Goal: Transaction & Acquisition: Download file/media

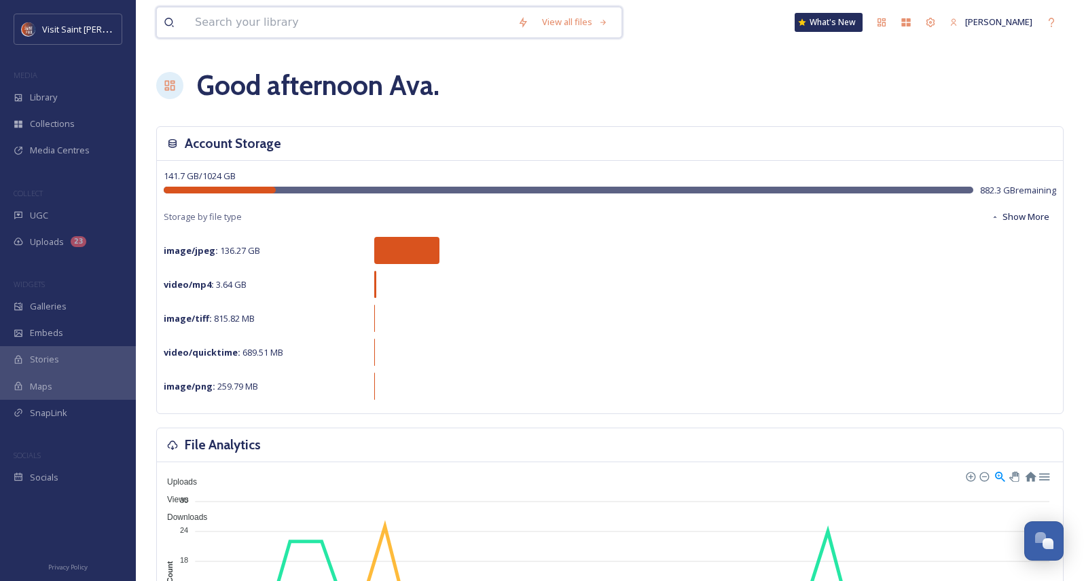
click at [394, 28] on input at bounding box center [349, 22] width 323 height 30
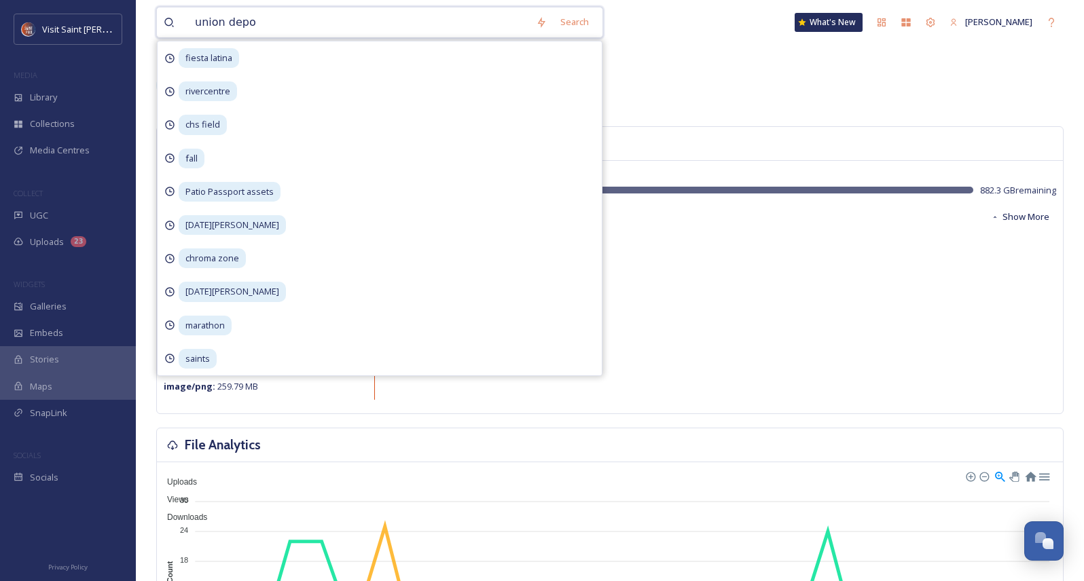
type input "union depot"
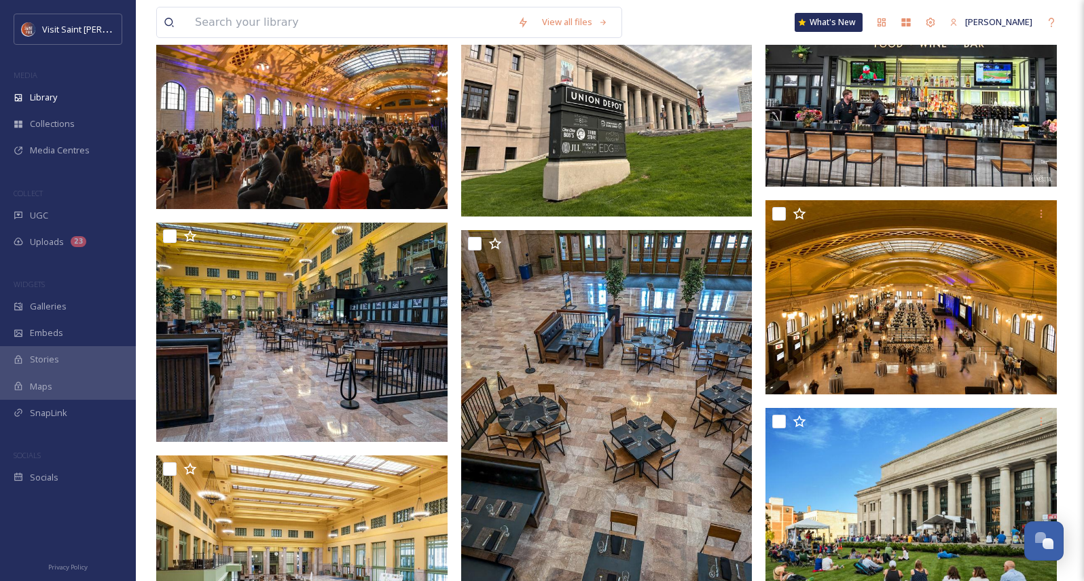
scroll to position [4415, 0]
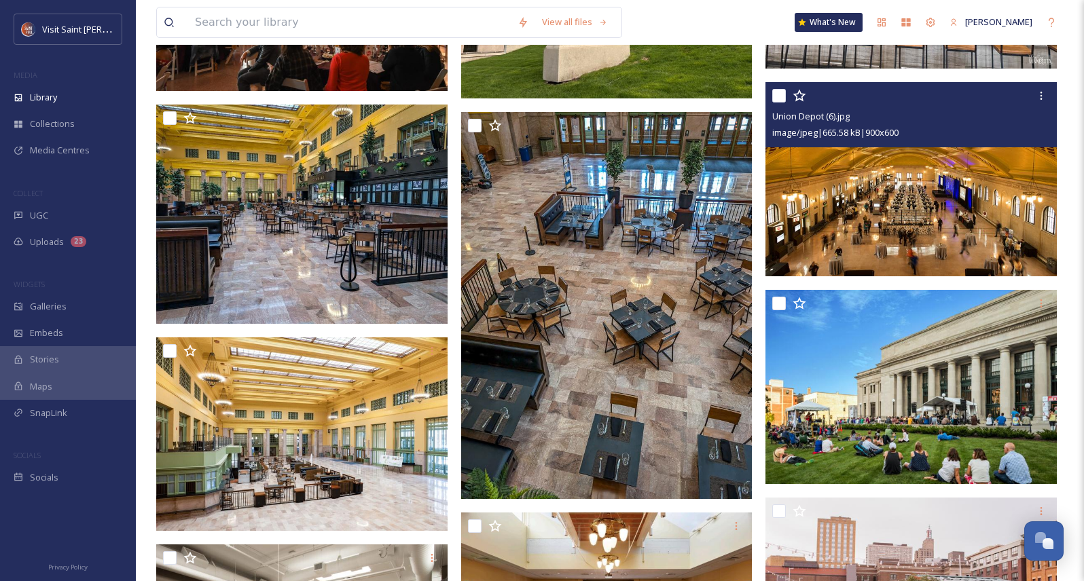
click at [932, 229] on img at bounding box center [910, 179] width 291 height 194
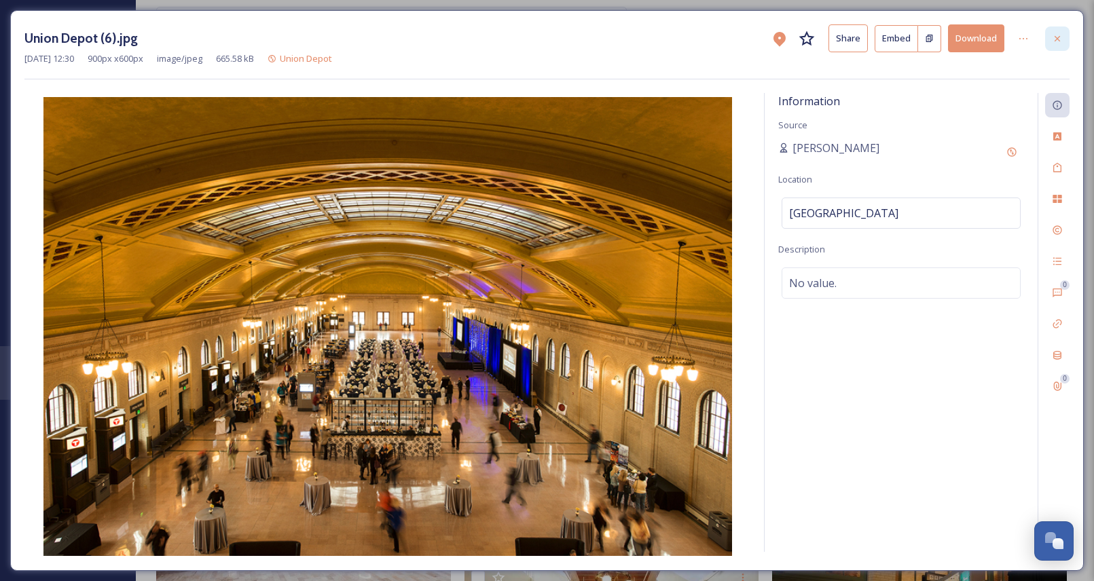
click at [1051, 33] on div at bounding box center [1057, 38] width 24 height 24
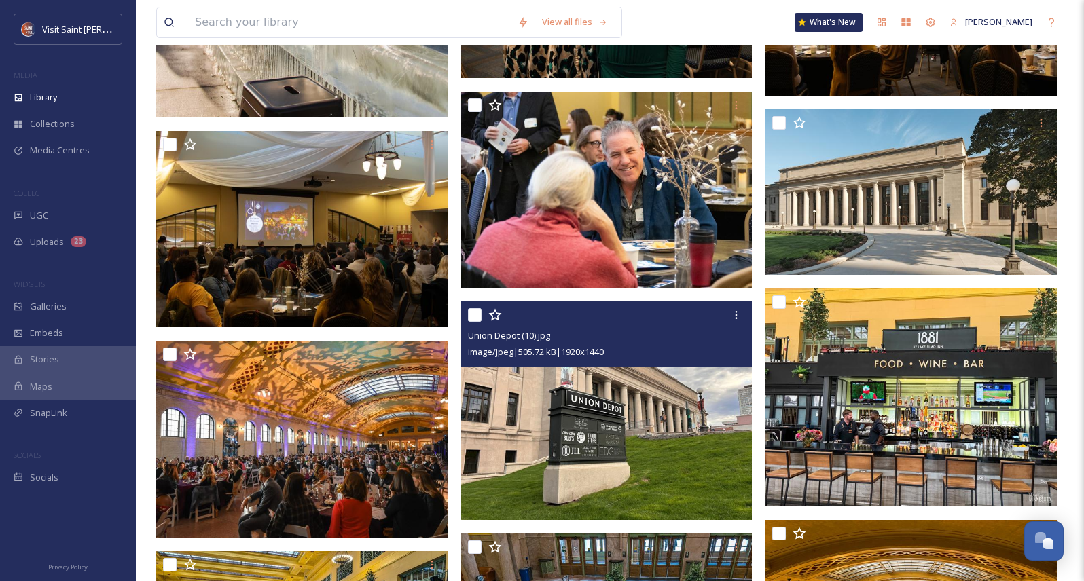
scroll to position [4093, 0]
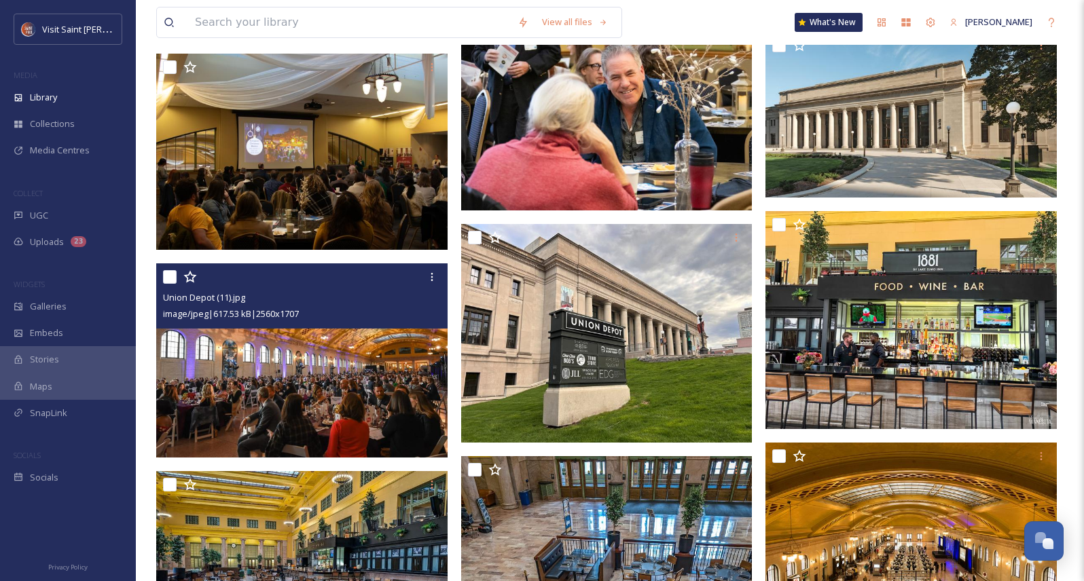
click at [375, 382] on img at bounding box center [301, 361] width 291 height 194
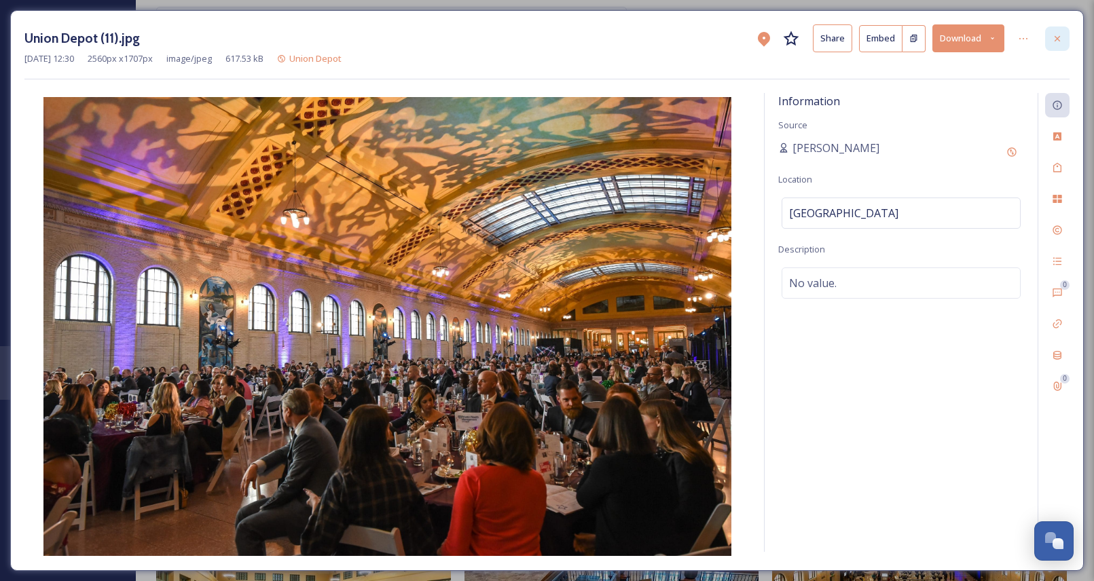
click at [1056, 35] on icon at bounding box center [1057, 38] width 11 height 11
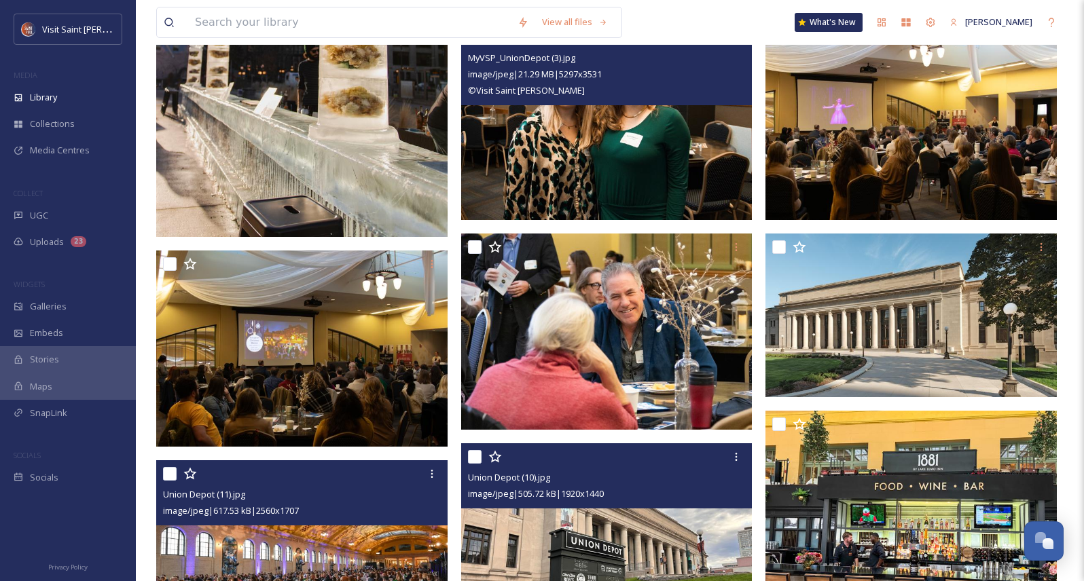
scroll to position [3889, 0]
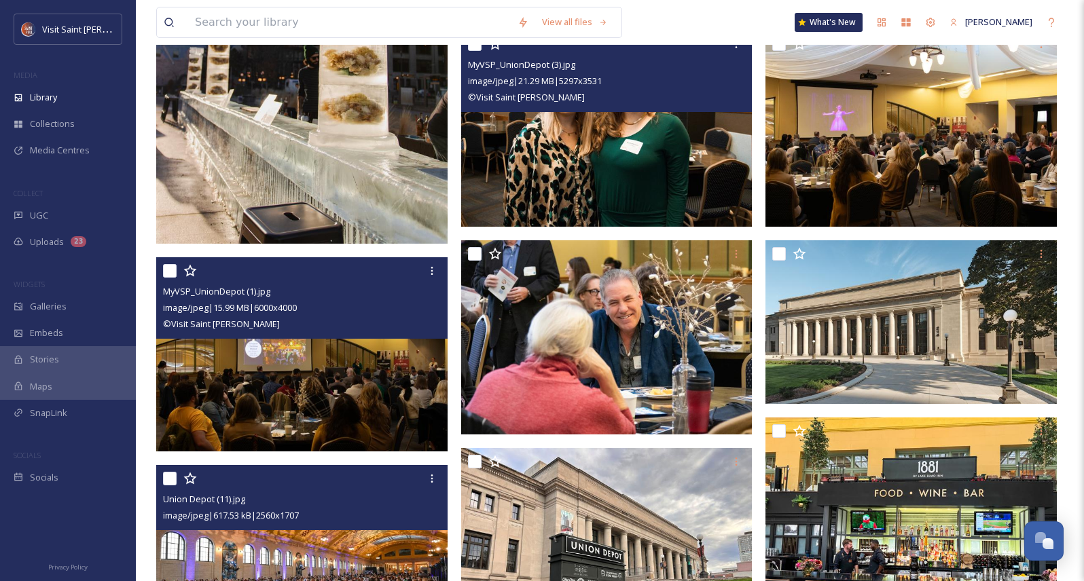
click at [374, 399] on img at bounding box center [301, 354] width 291 height 194
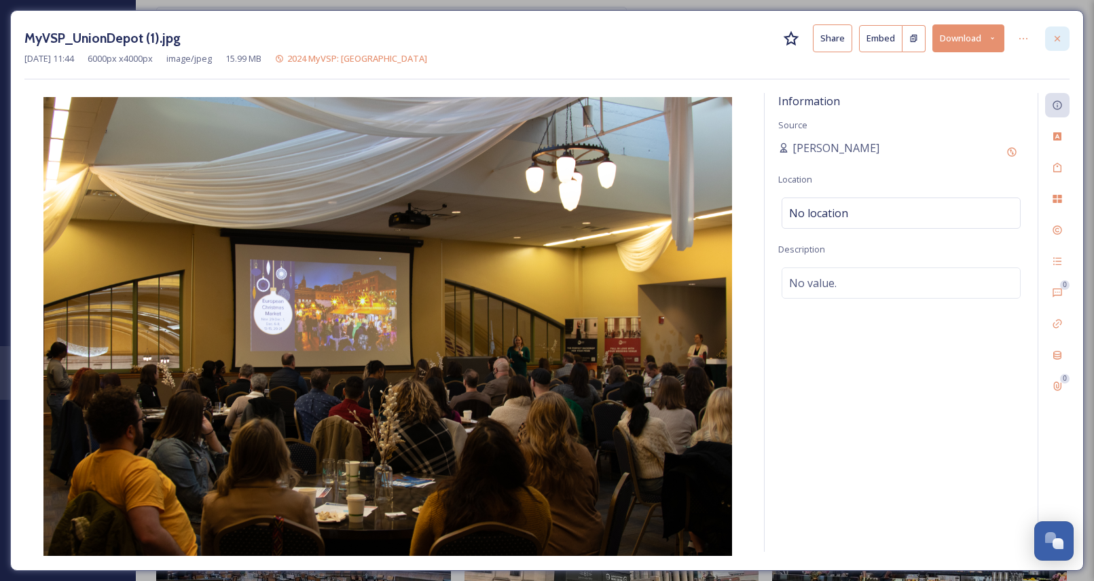
click at [1057, 37] on icon at bounding box center [1057, 38] width 11 height 11
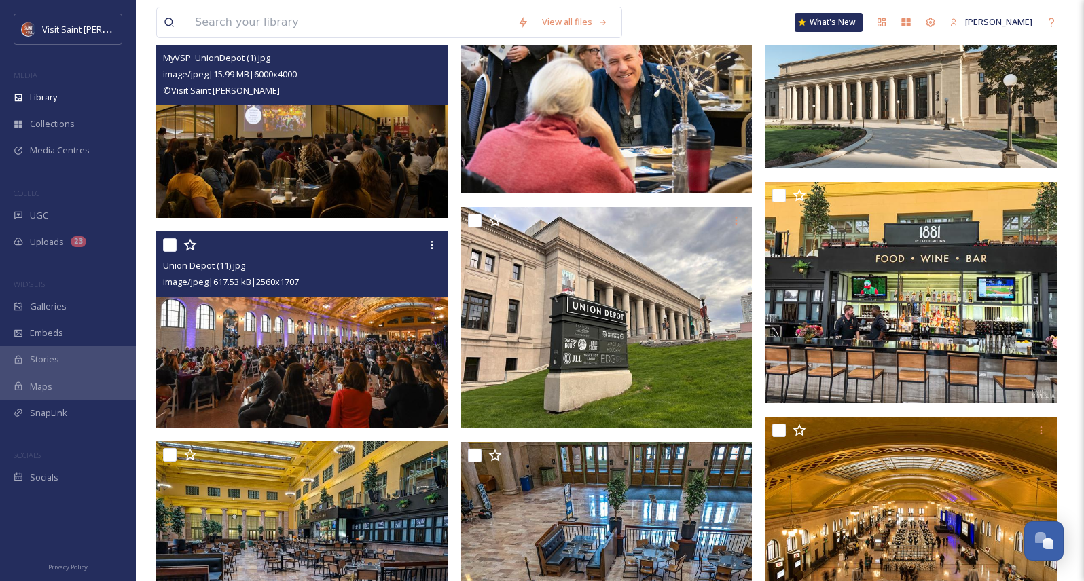
scroll to position [4296, 0]
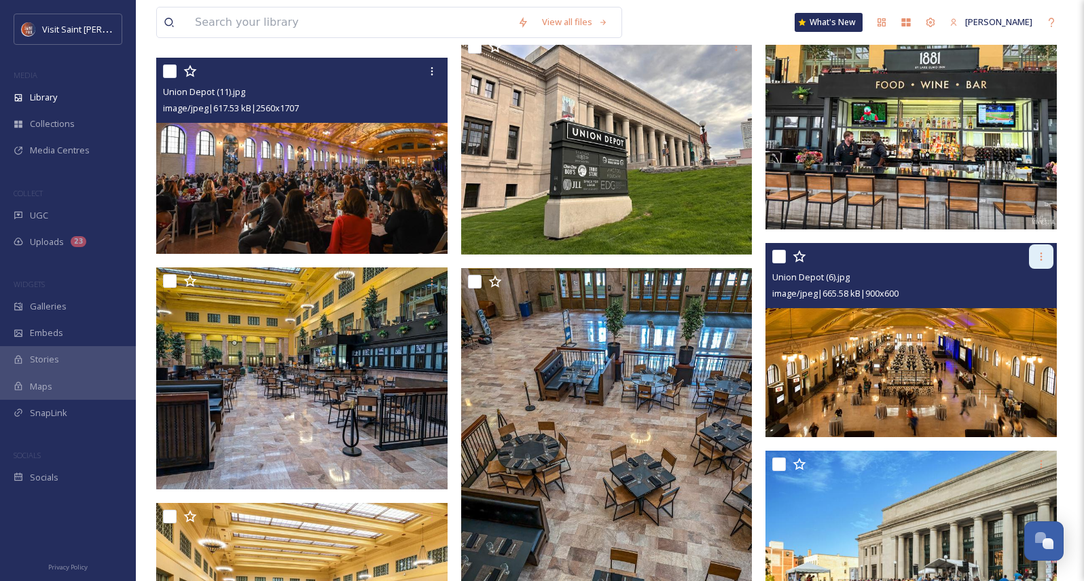
click at [1040, 255] on icon at bounding box center [1041, 256] width 11 height 11
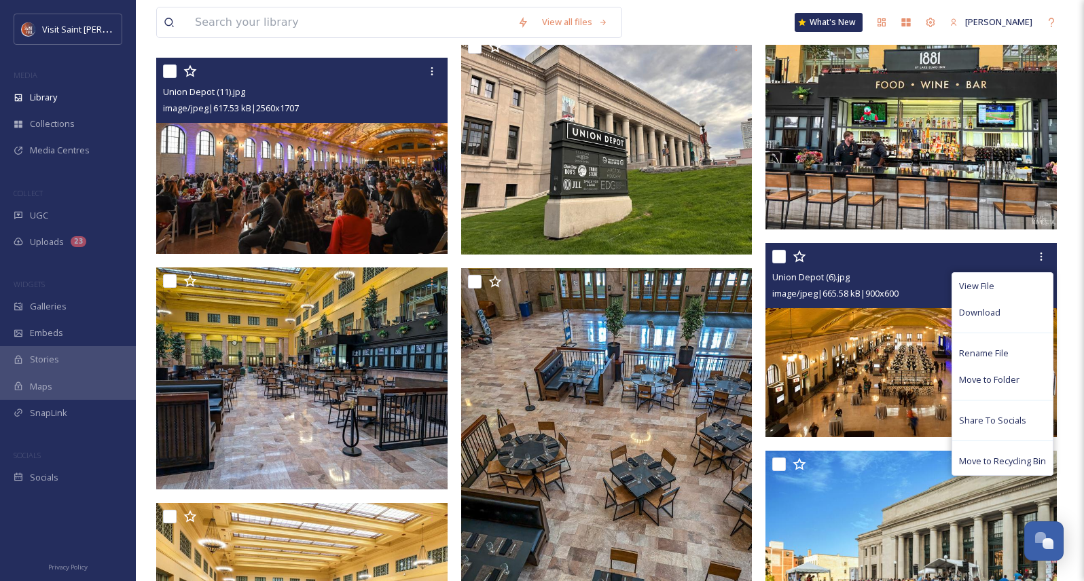
click at [977, 308] on span "Download" at bounding box center [979, 312] width 41 height 13
